Goal: Complete application form

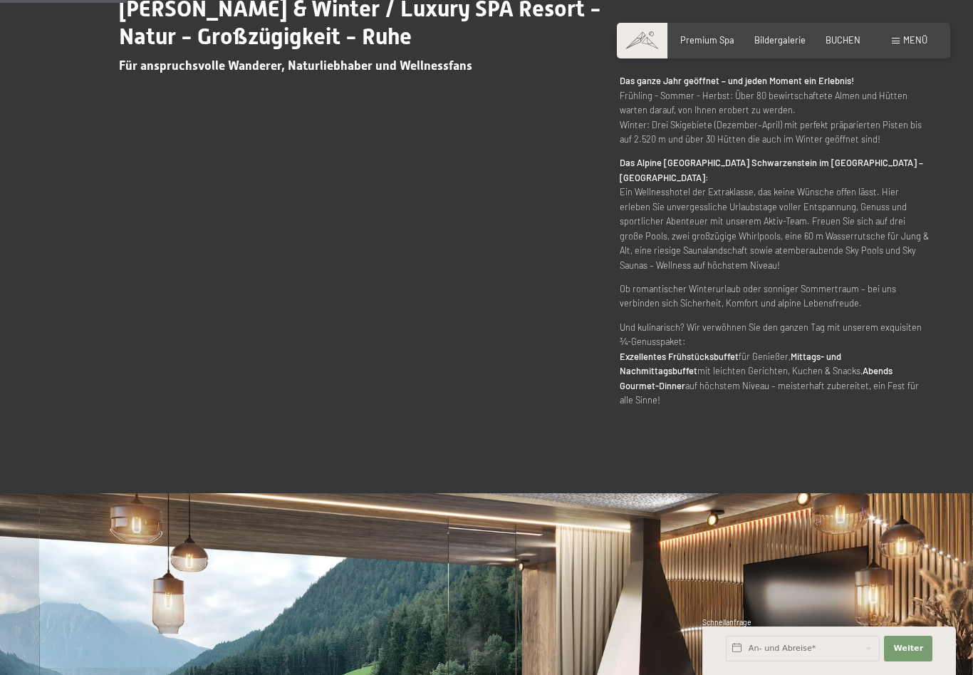
scroll to position [794, 0]
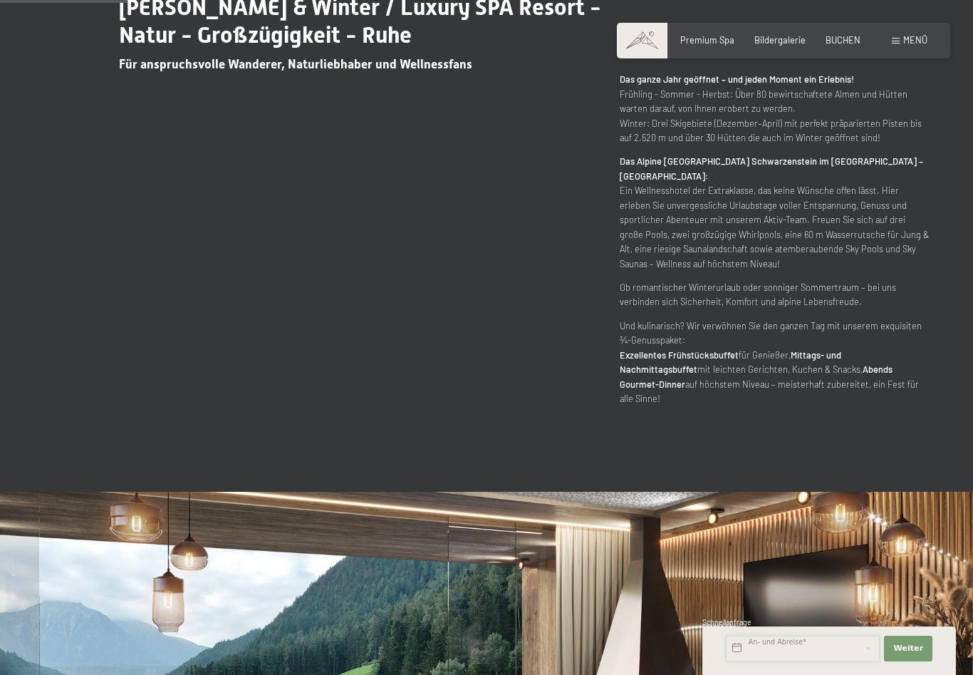
click at [797, 661] on input "text" at bounding box center [803, 649] width 154 height 26
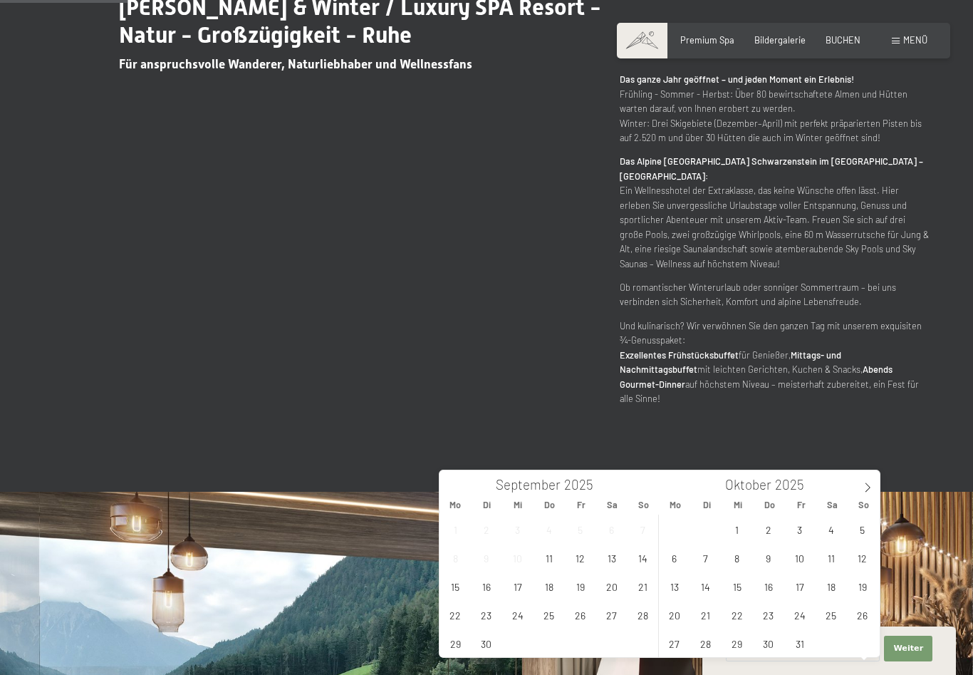
click at [865, 489] on icon at bounding box center [868, 487] width 10 height 10
click at [870, 485] on icon at bounding box center [868, 487] width 10 height 10
click at [871, 485] on icon at bounding box center [868, 487] width 10 height 10
type input "2026"
click at [861, 488] on span at bounding box center [868, 482] width 24 height 24
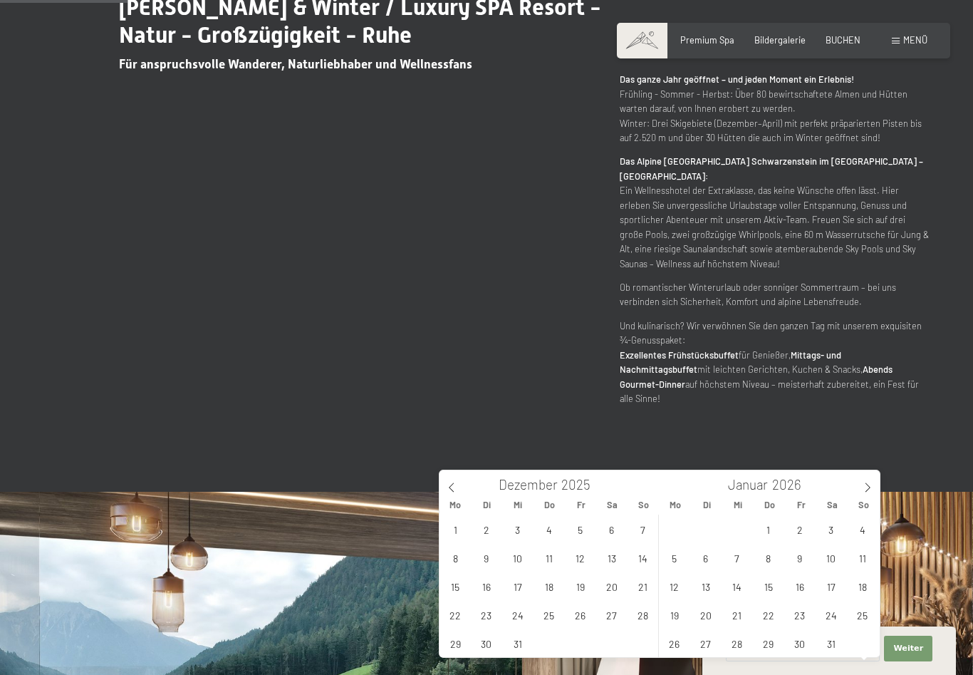
type input "2026"
click at [869, 485] on icon at bounding box center [868, 487] width 10 height 10
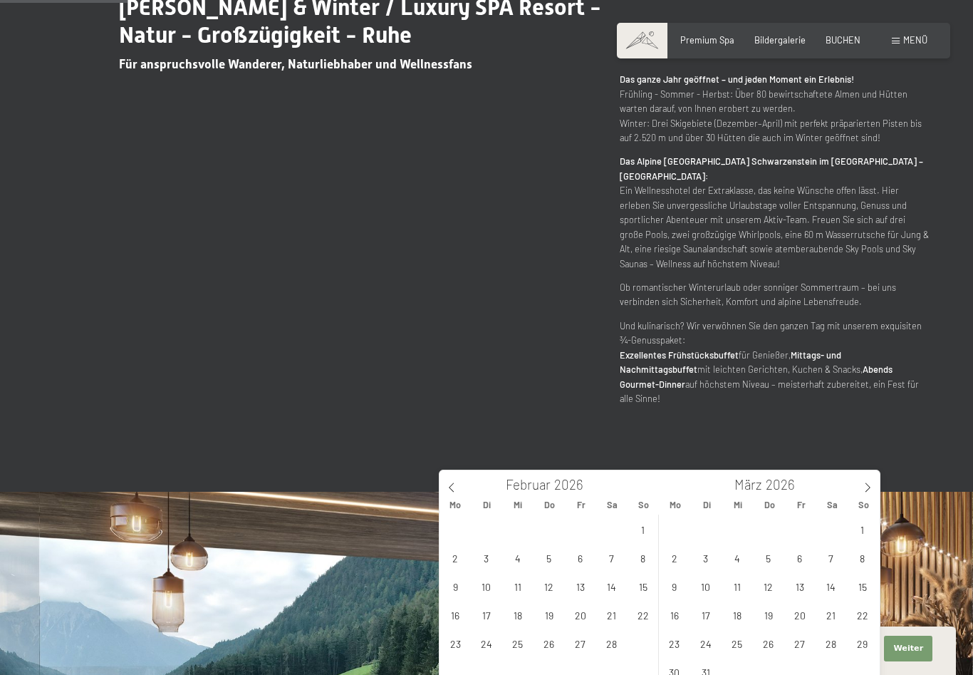
click at [871, 484] on icon at bounding box center [868, 487] width 10 height 10
click at [871, 485] on icon at bounding box center [868, 487] width 10 height 10
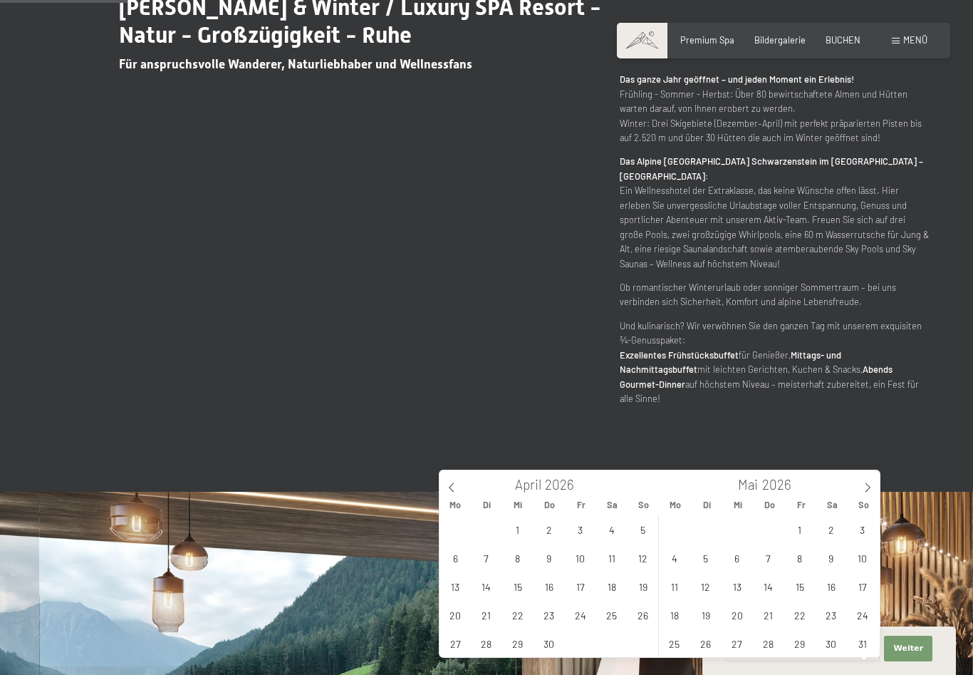
click at [869, 487] on icon at bounding box center [868, 487] width 10 height 10
click at [869, 485] on icon at bounding box center [868, 487] width 10 height 10
click at [870, 485] on icon at bounding box center [868, 487] width 10 height 10
click at [864, 489] on icon at bounding box center [868, 487] width 10 height 10
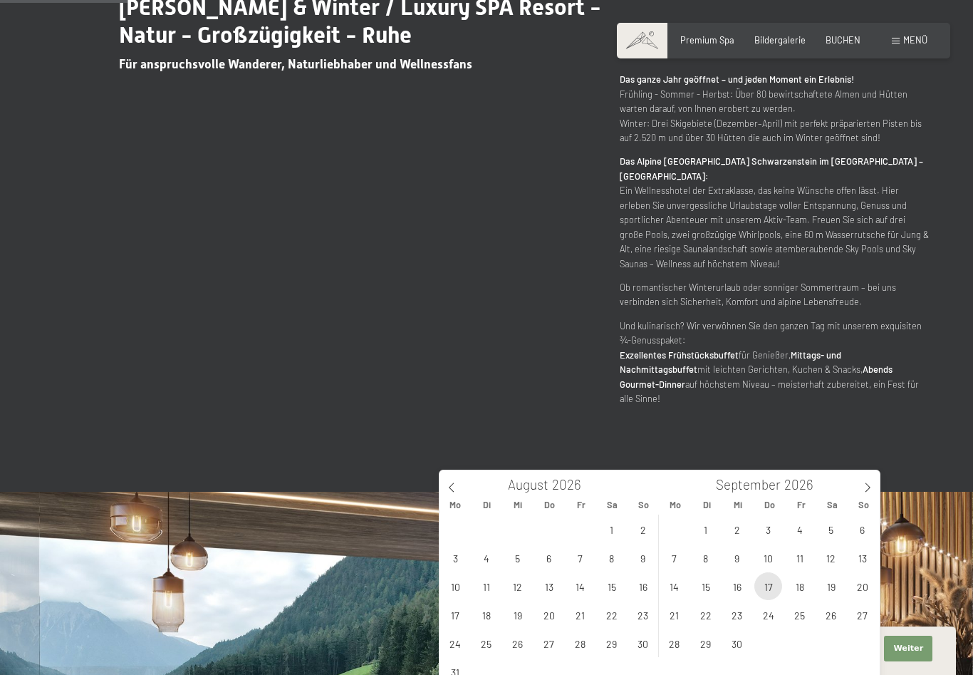
click at [771, 591] on span "17" at bounding box center [769, 586] width 28 height 28
click at [866, 494] on span at bounding box center [868, 482] width 24 height 24
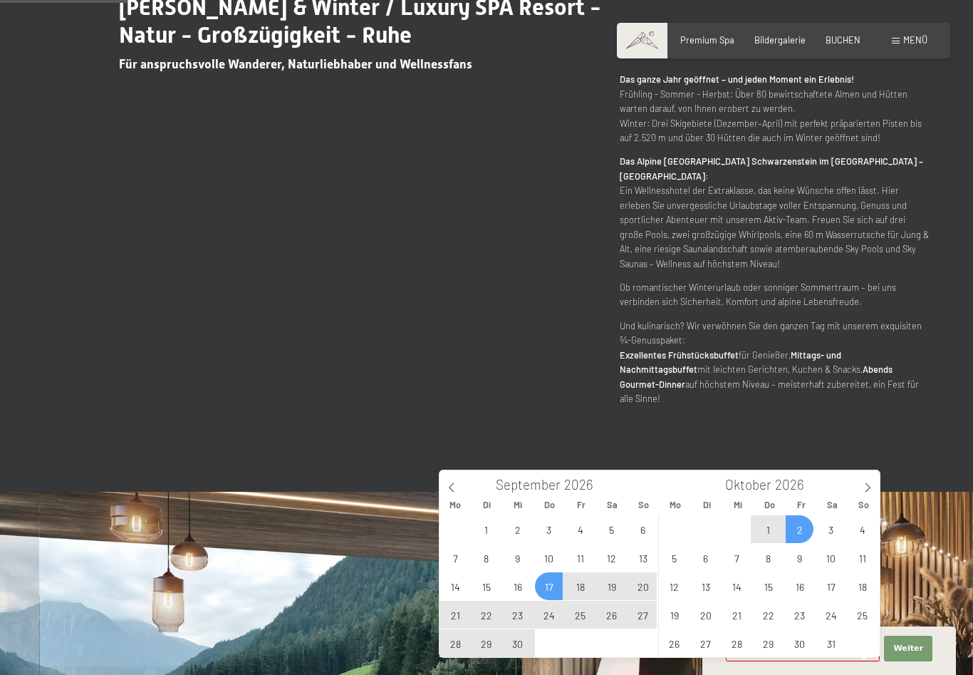
click at [803, 534] on span "2" at bounding box center [800, 529] width 28 height 28
type input "Do. 17.09.2026 - Fr. 02.10.2026"
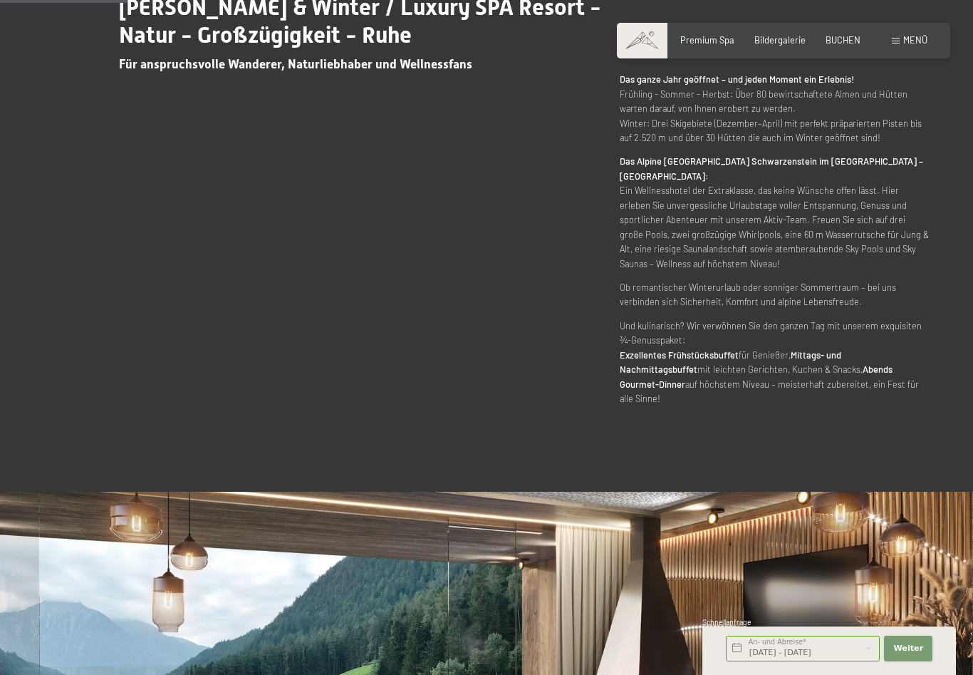
click at [912, 654] on span "Weiter" at bounding box center [908, 648] width 30 height 11
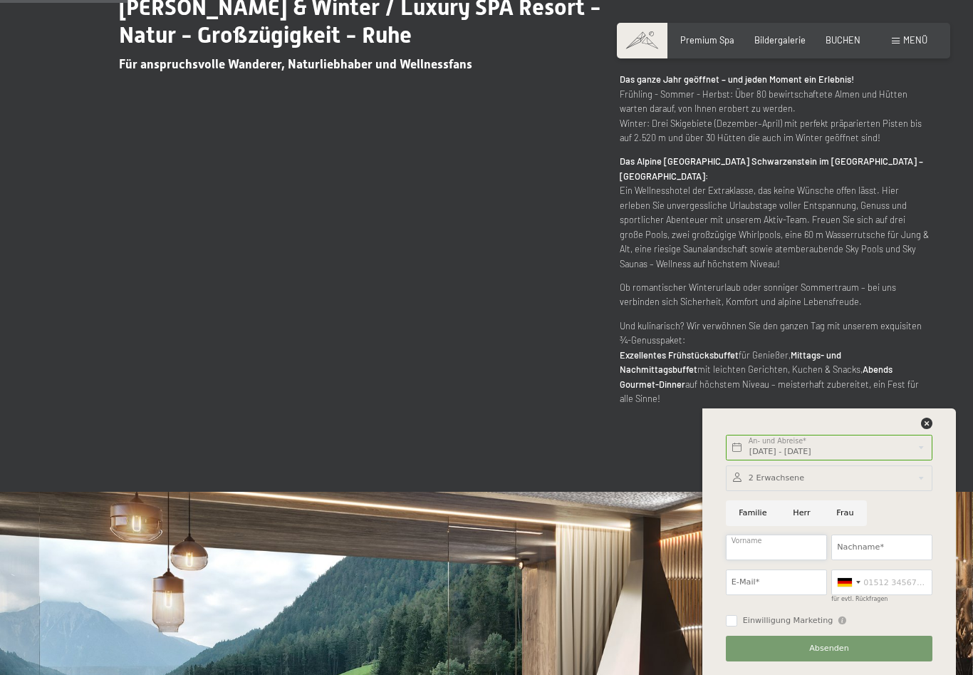
click at [783, 560] on input "Vorname" at bounding box center [776, 547] width 101 height 26
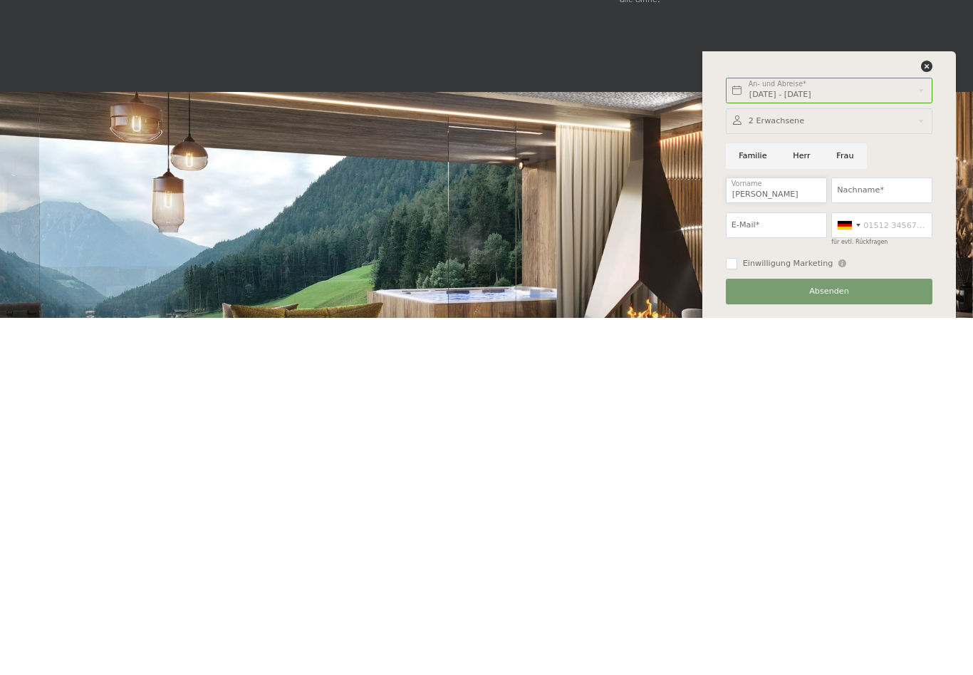
type input "Lars"
click at [879, 534] on input "Nachname*" at bounding box center [881, 547] width 101 height 26
type input "Baumgarten"
click at [770, 569] on input "E-Mail*" at bounding box center [776, 582] width 101 height 26
type input "lbaumgarten1@aol.com"
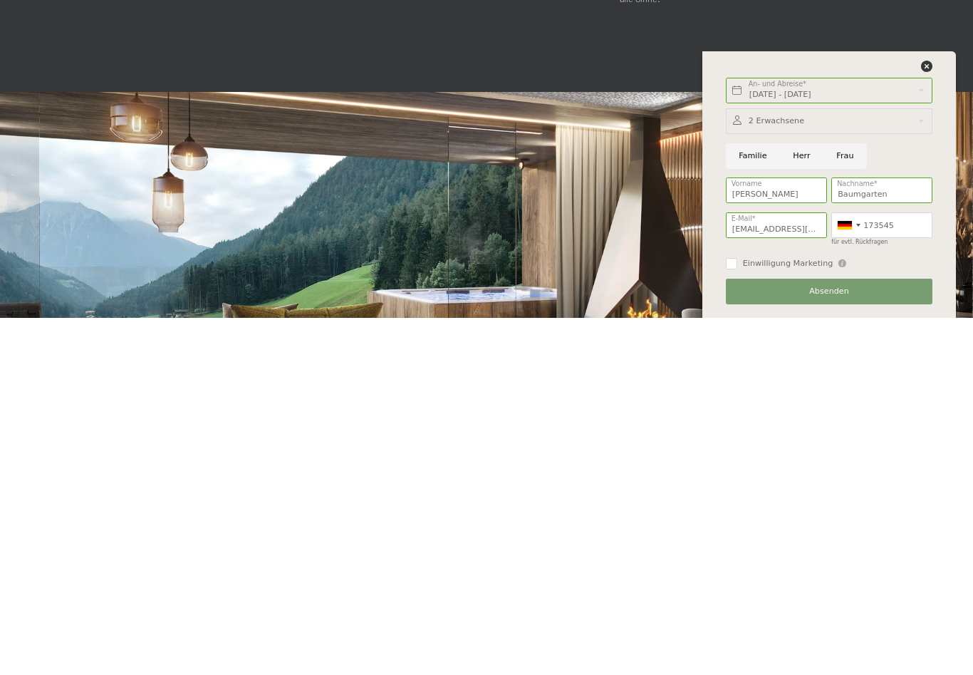
click at [46, 449] on div at bounding box center [486, 657] width 973 height 417
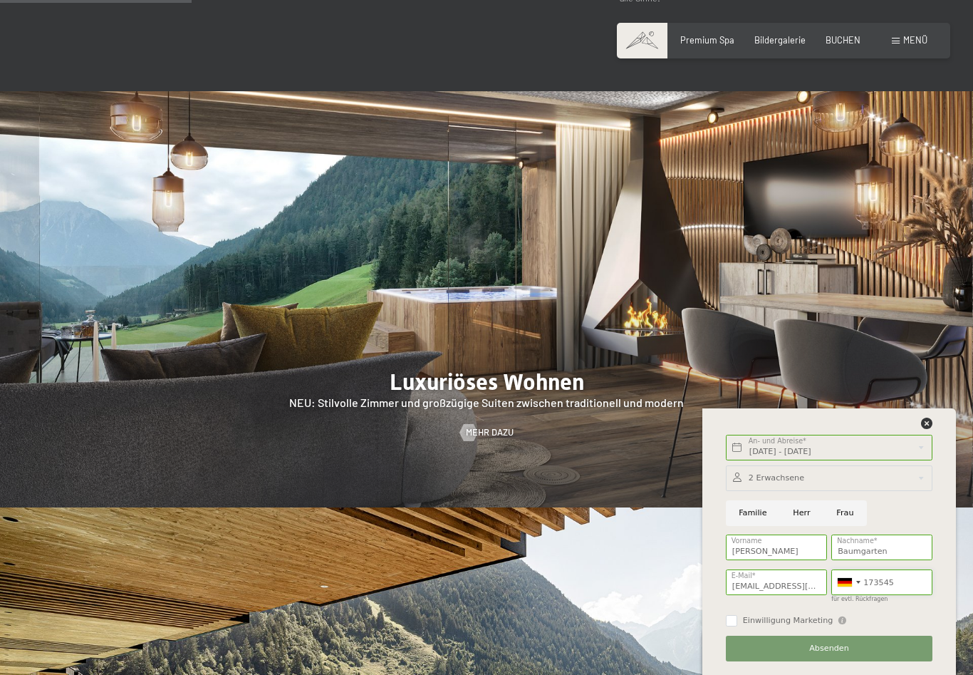
click at [906, 595] on input "173545" at bounding box center [881, 582] width 101 height 26
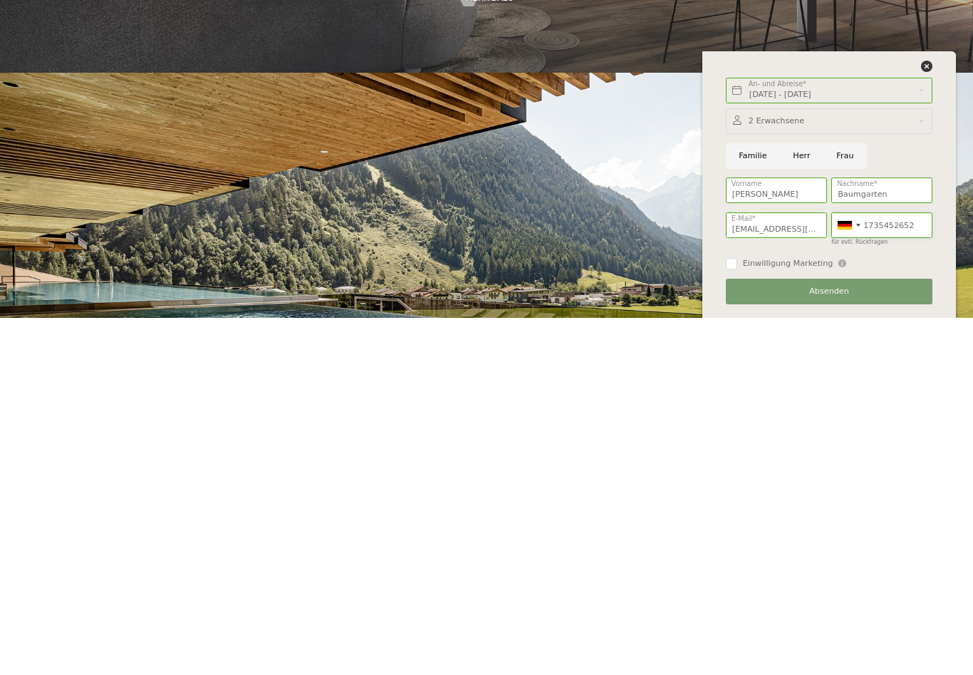
type input "1735452652"
click at [841, 643] on span "Absenden" at bounding box center [829, 648] width 40 height 11
